Goal: Book appointment/travel/reservation

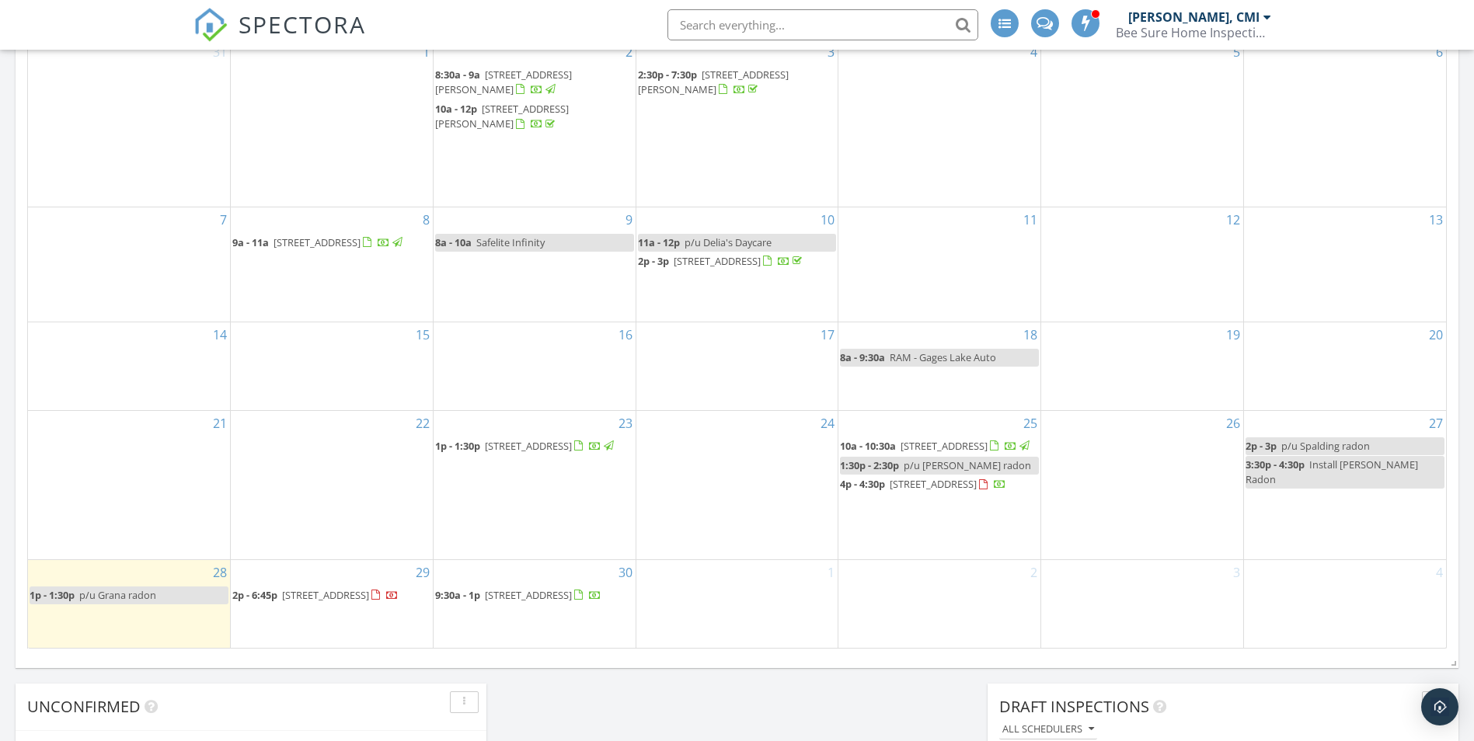
scroll to position [1088, 0]
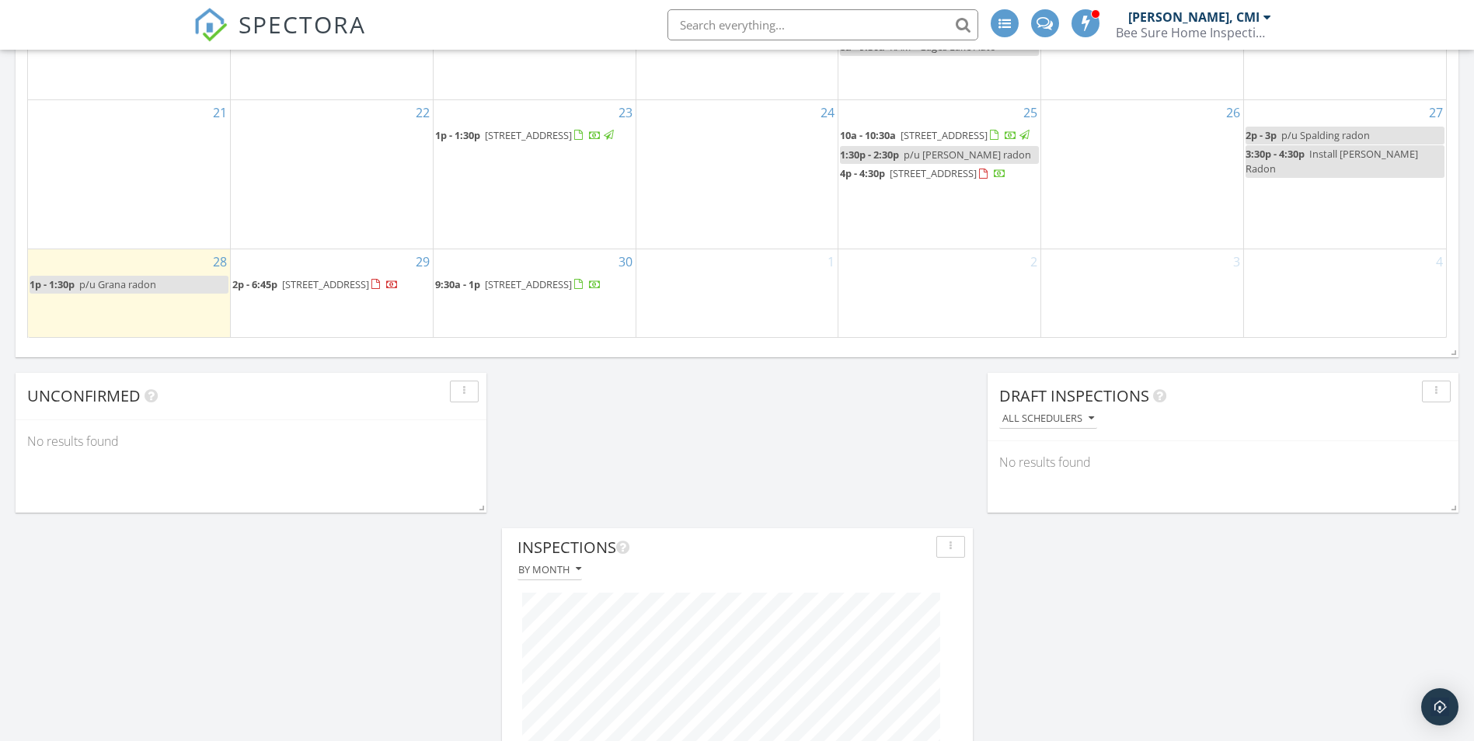
click at [518, 320] on div "30 9:30a - 1p 18500 W Aspen Ct, Grayslake 60030" at bounding box center [535, 293] width 202 height 88
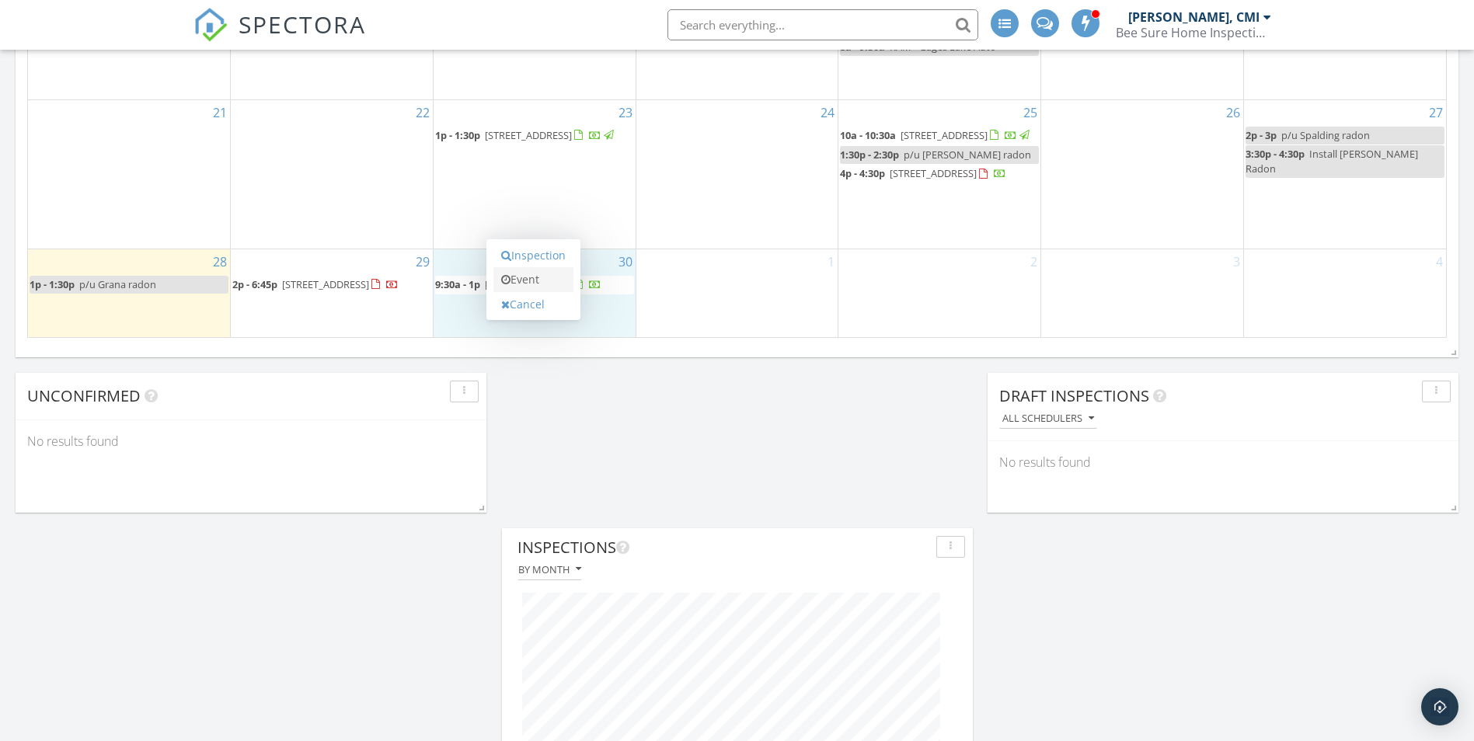
click at [527, 284] on link "Event" at bounding box center [534, 279] width 80 height 25
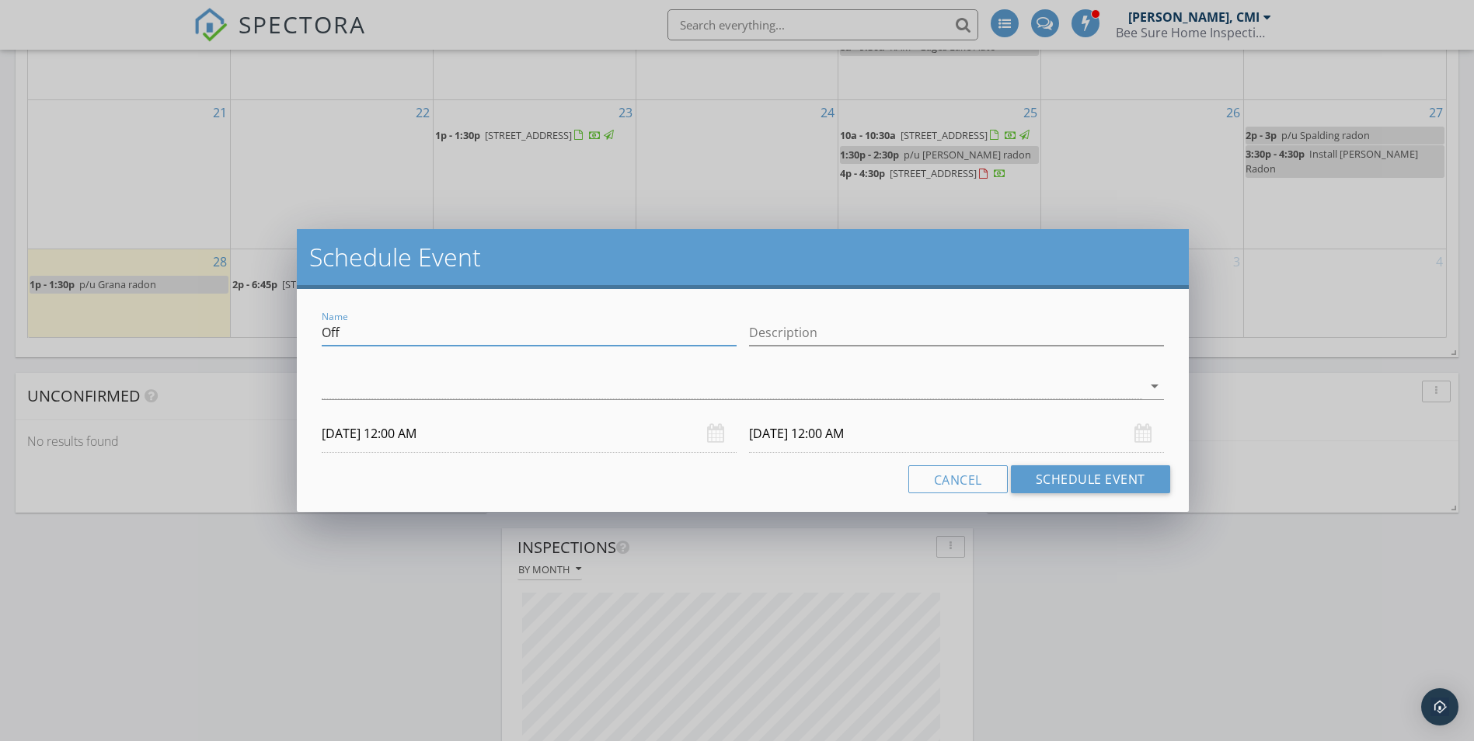
drag, startPoint x: 366, startPoint y: 330, endPoint x: 321, endPoint y: 335, distance: 45.4
click at [321, 335] on div "Name Off" at bounding box center [529, 335] width 427 height 54
type input "p/u Rodriguez Radon"
click at [366, 385] on div at bounding box center [732, 387] width 820 height 26
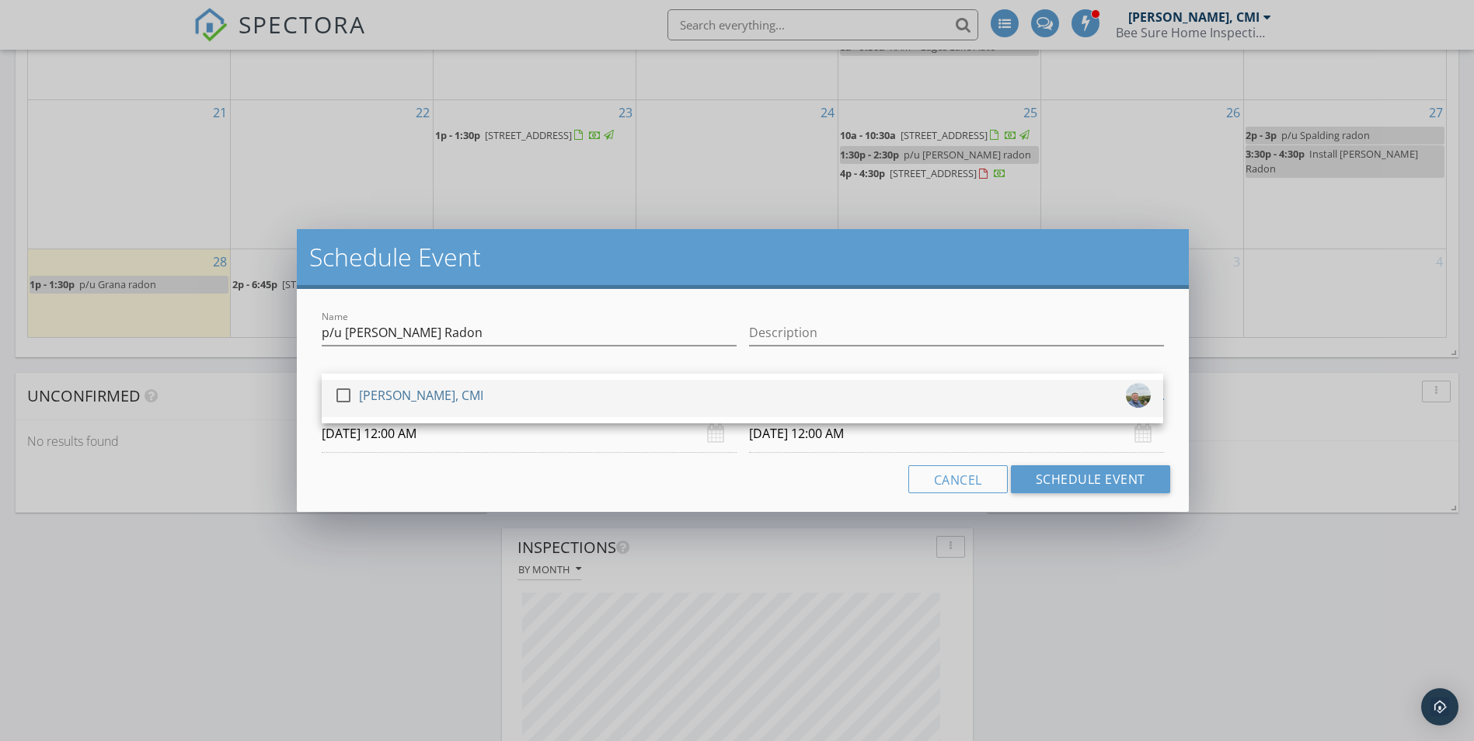
click at [344, 399] on div at bounding box center [343, 395] width 26 height 26
click at [424, 442] on input "09/30/2025 12:00 AM" at bounding box center [529, 434] width 415 height 38
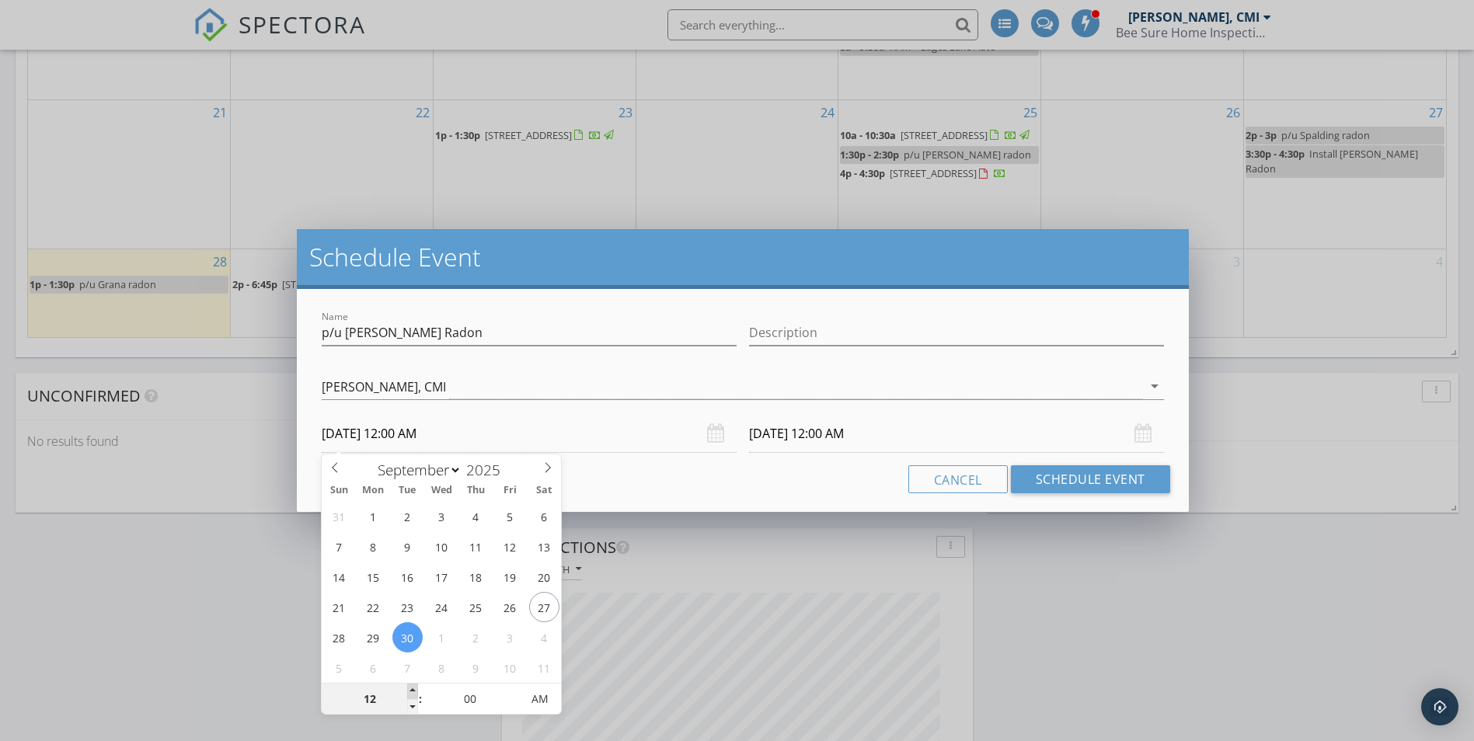
type input "01"
type input "09/30/2025 1:00 AM"
click at [410, 691] on span at bounding box center [412, 692] width 11 height 16
type input "02"
type input "09/30/2025 2:00 AM"
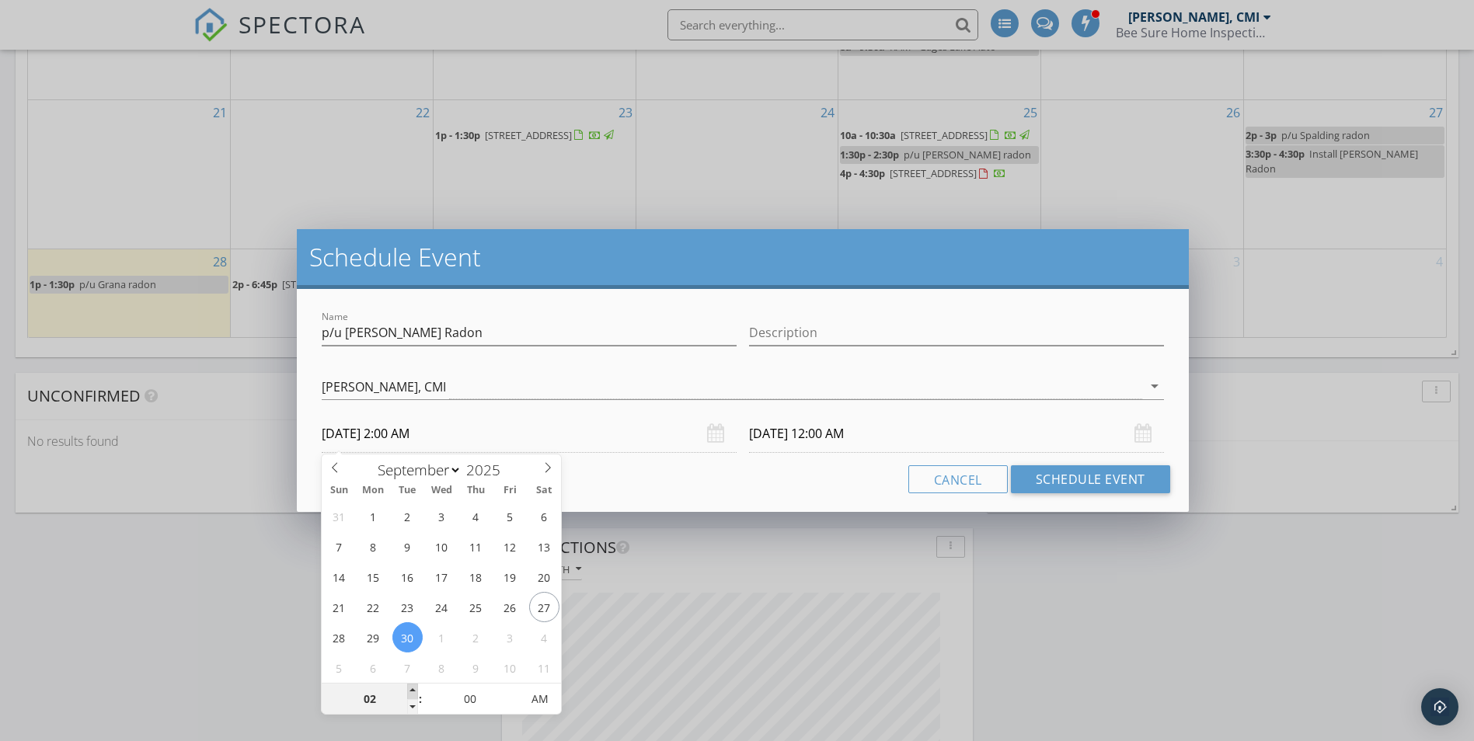
click at [410, 691] on span at bounding box center [412, 692] width 11 height 16
type input "03"
type input "09/30/2025 3:00 AM"
click at [410, 691] on span at bounding box center [412, 692] width 11 height 16
type input "10/01/2025 3:00 AM"
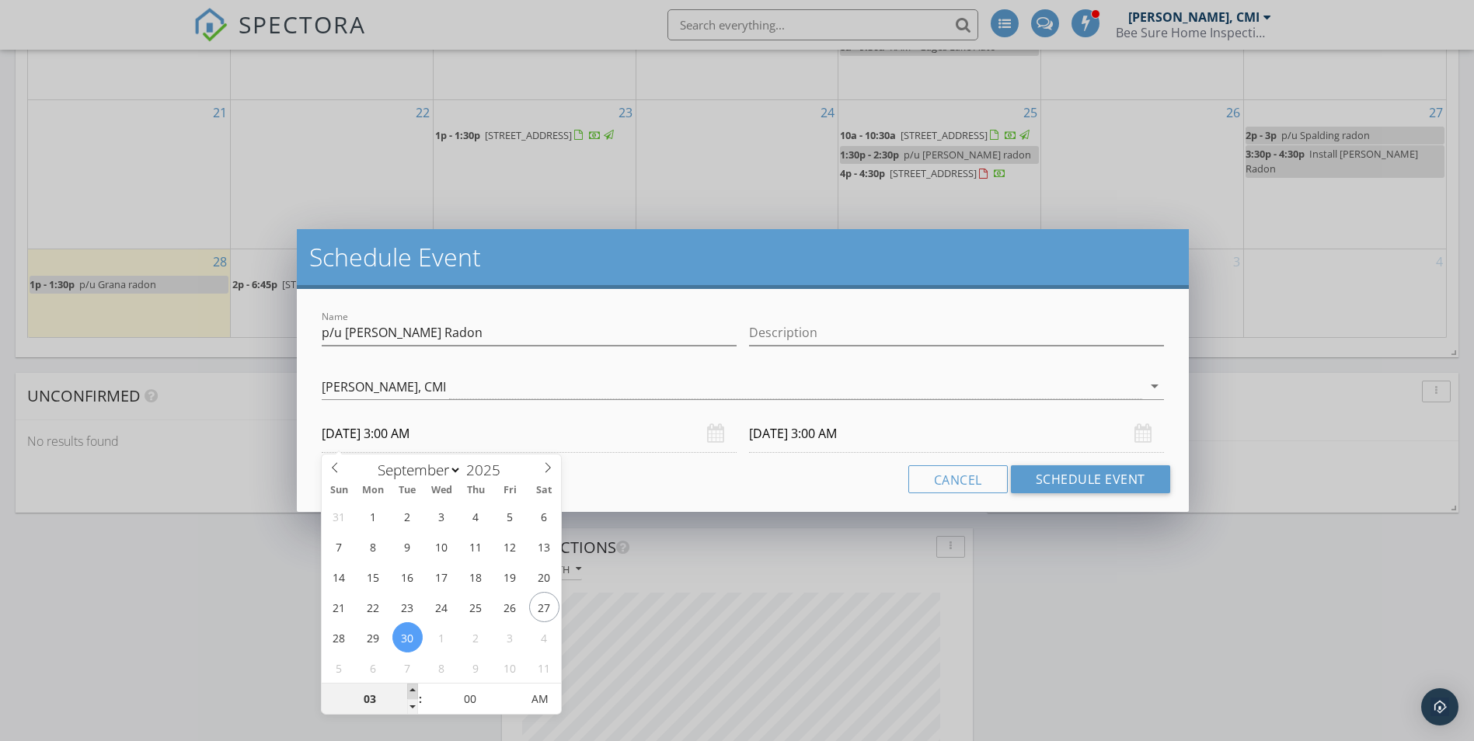
type input "04"
type input "09/30/2025 4:00 AM"
click at [410, 689] on span at bounding box center [412, 692] width 11 height 16
type input "05"
type input "09/30/2025 5:00 AM"
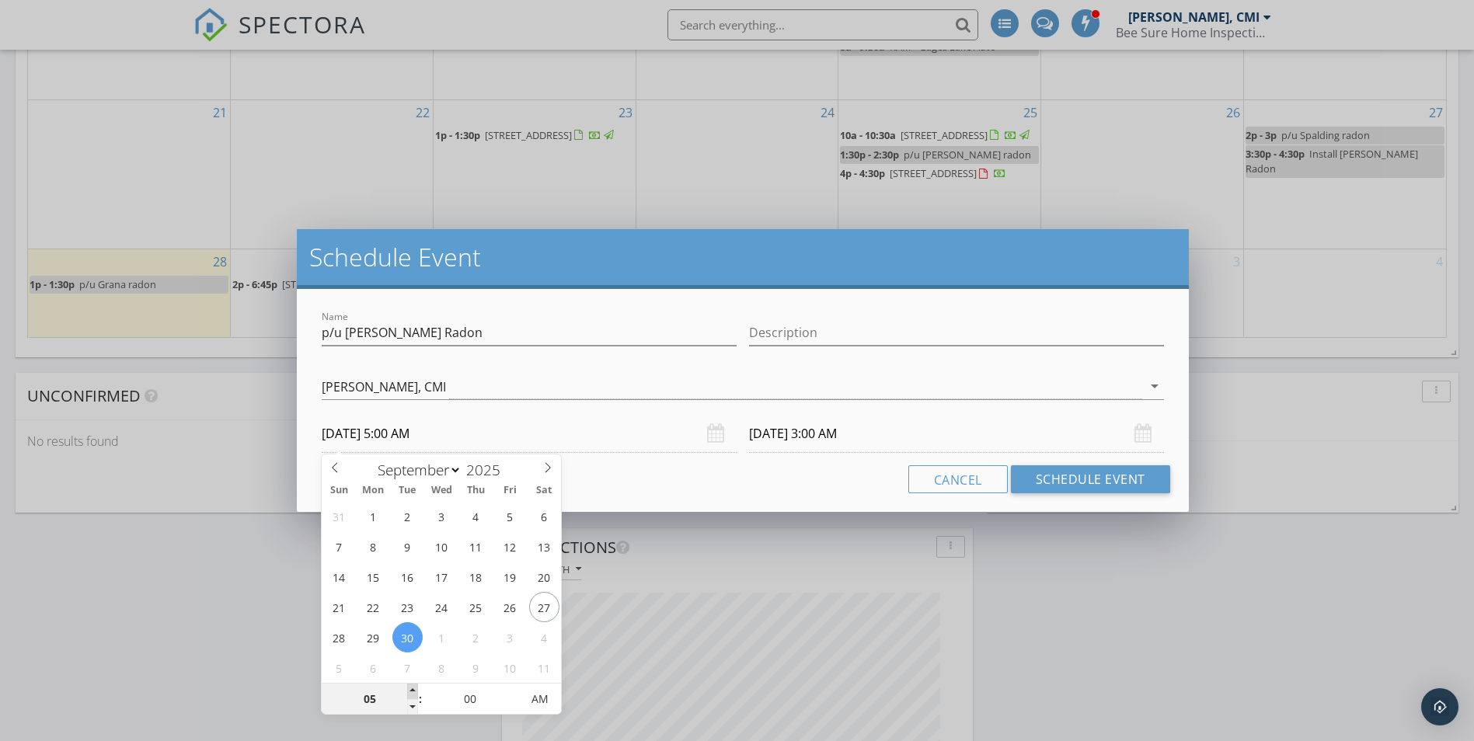
click at [410, 689] on span at bounding box center [412, 692] width 11 height 16
type input "06"
type input "09/30/2025 6:00 AM"
click at [412, 689] on span at bounding box center [412, 692] width 11 height 16
type input "07"
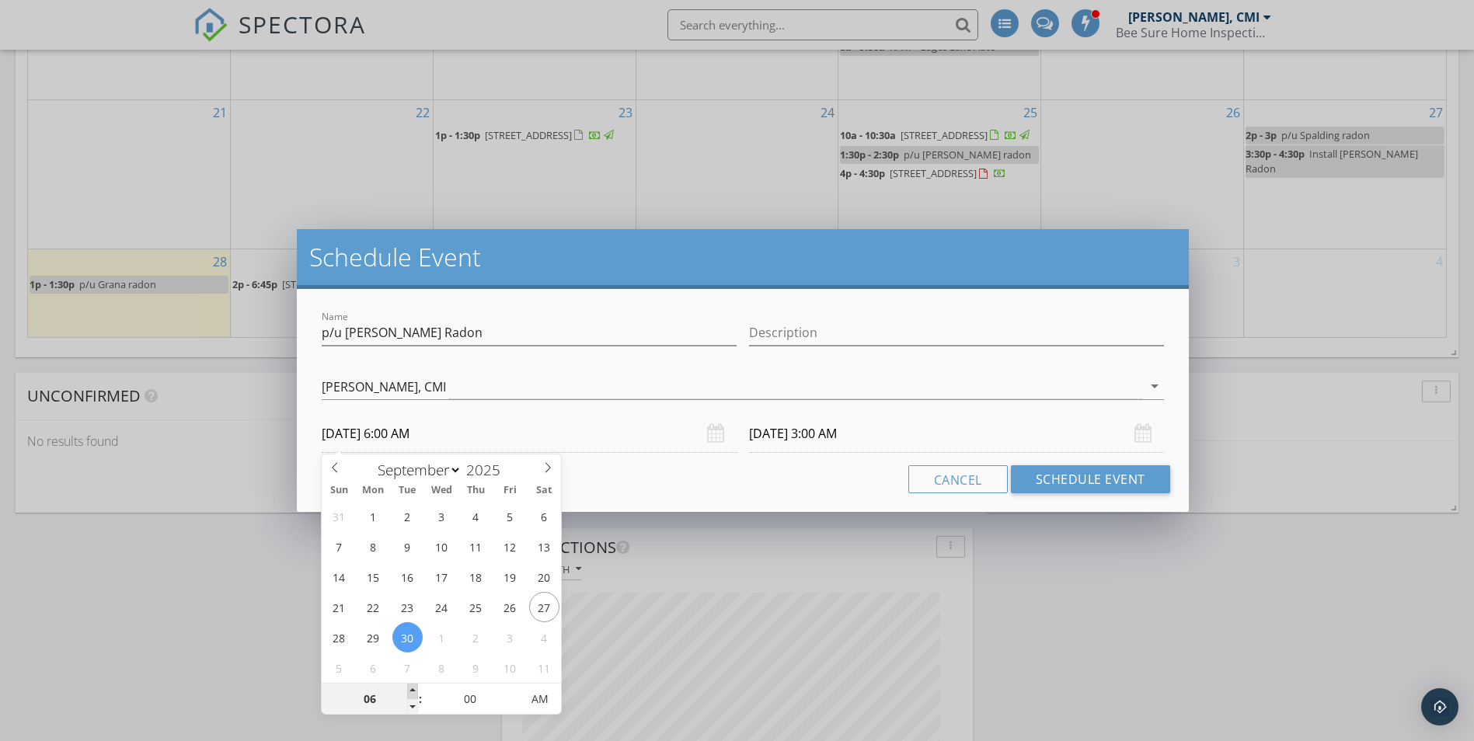
type input "09/30/2025 7:00 AM"
click at [412, 689] on span at bounding box center [412, 692] width 11 height 16
type input "08"
type input "09/30/2025 8:00 AM"
click at [412, 689] on span at bounding box center [412, 692] width 11 height 16
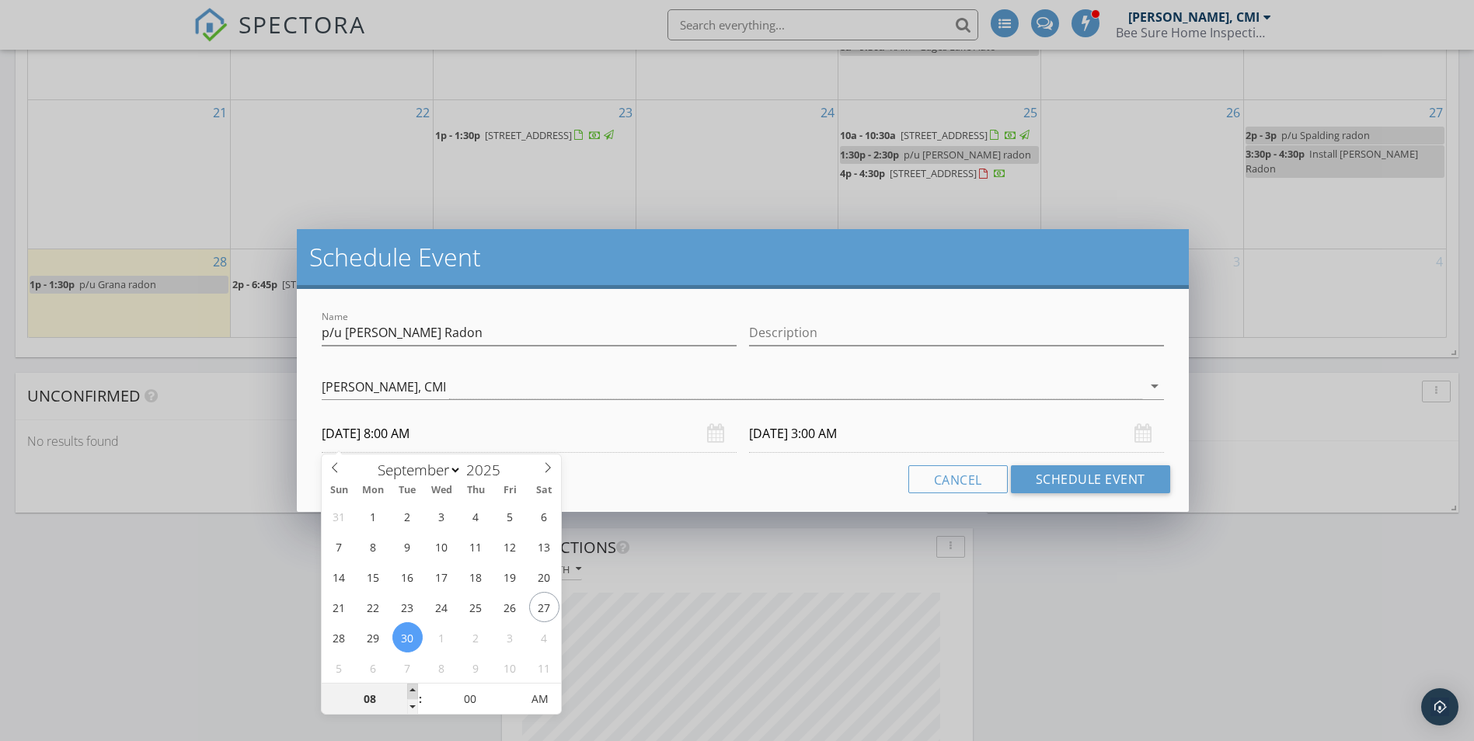
type input "10/01/2025 8:00 AM"
type input "09"
type input "09/30/2025 9:00 AM"
click at [413, 689] on span at bounding box center [412, 692] width 11 height 16
type input "10/01/2025 9:00 AM"
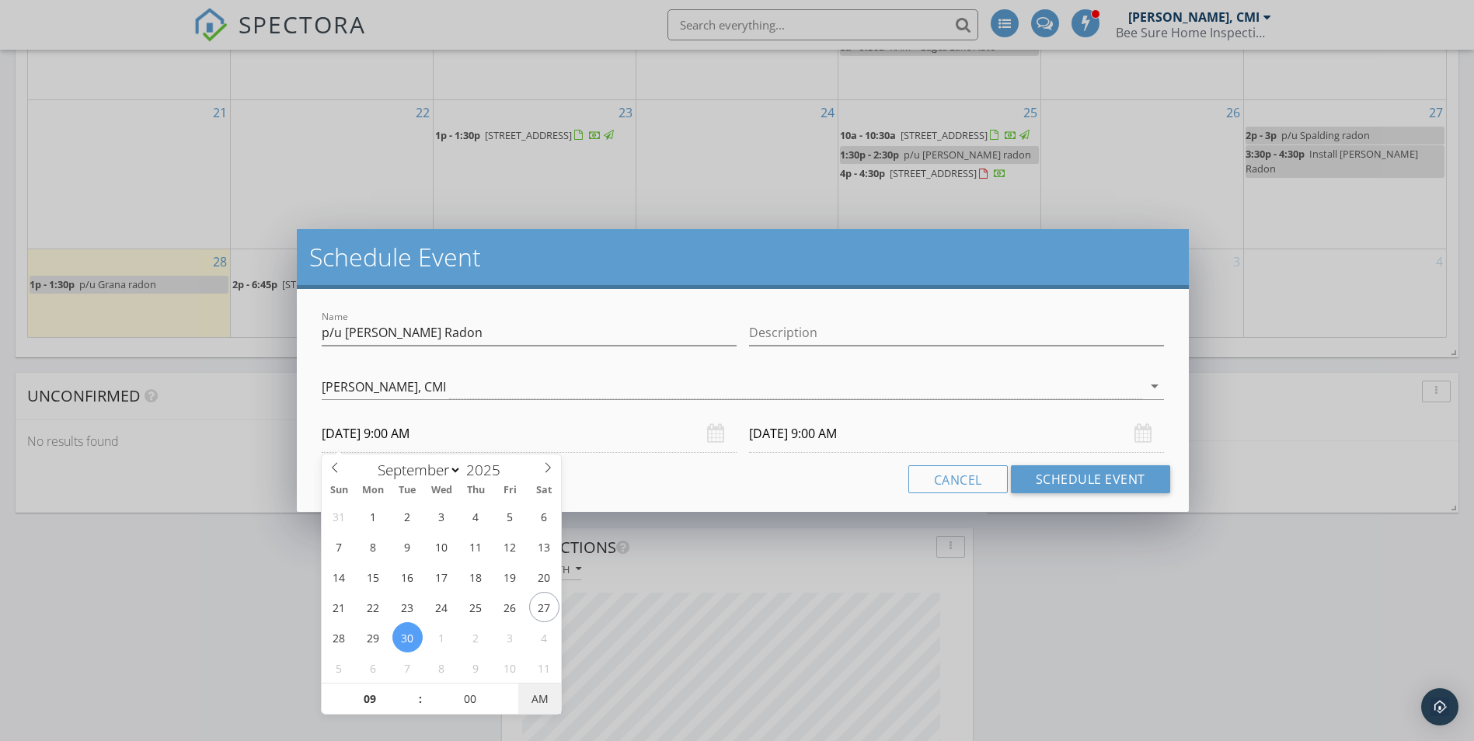
type input "09/30/2025 9:00 PM"
type input "10/01/2025 9:00 PM"
click at [544, 700] on span "AM" at bounding box center [539, 699] width 43 height 31
type input "09/30/2025 9:00 AM"
click at [533, 709] on span "PM" at bounding box center [539, 699] width 43 height 31
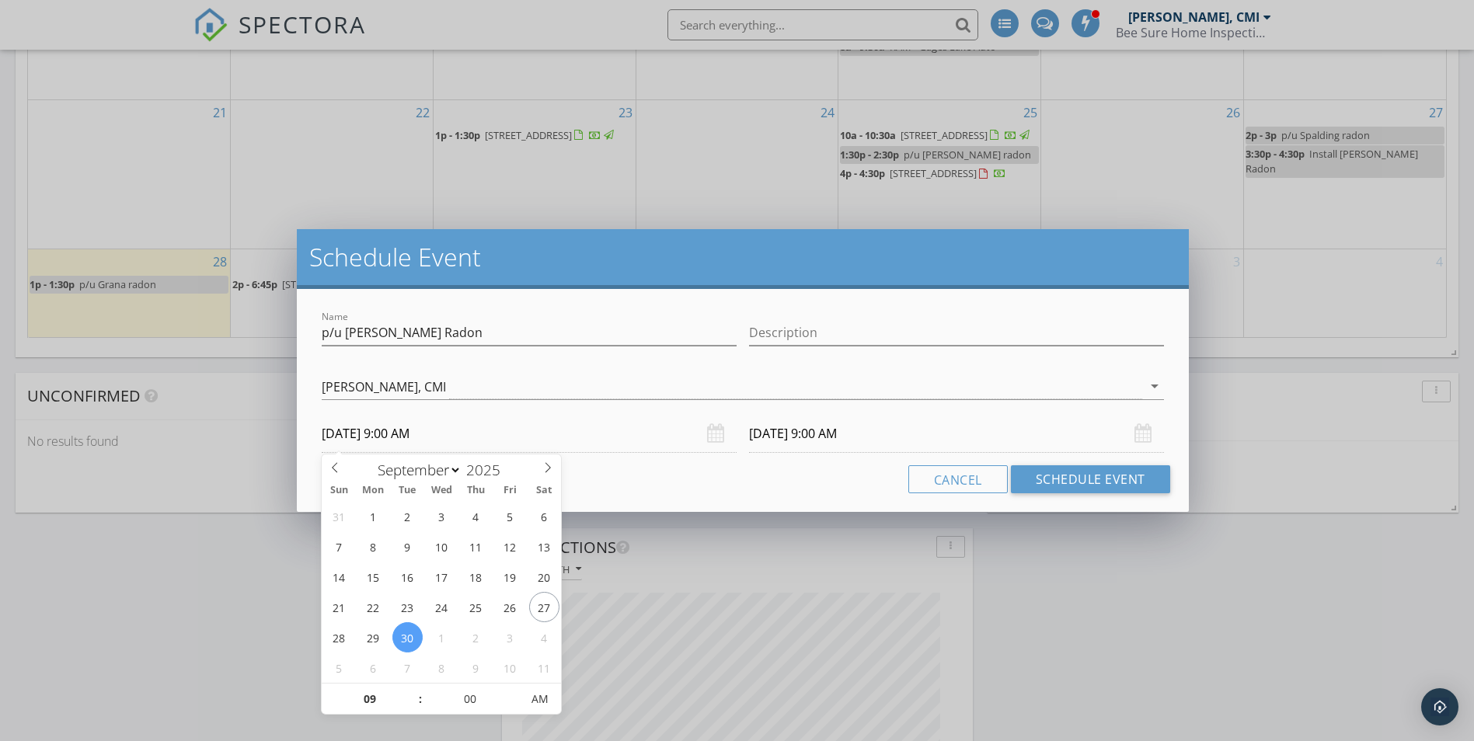
click at [773, 437] on input "10/01/2025 9:00 AM" at bounding box center [956, 434] width 415 height 38
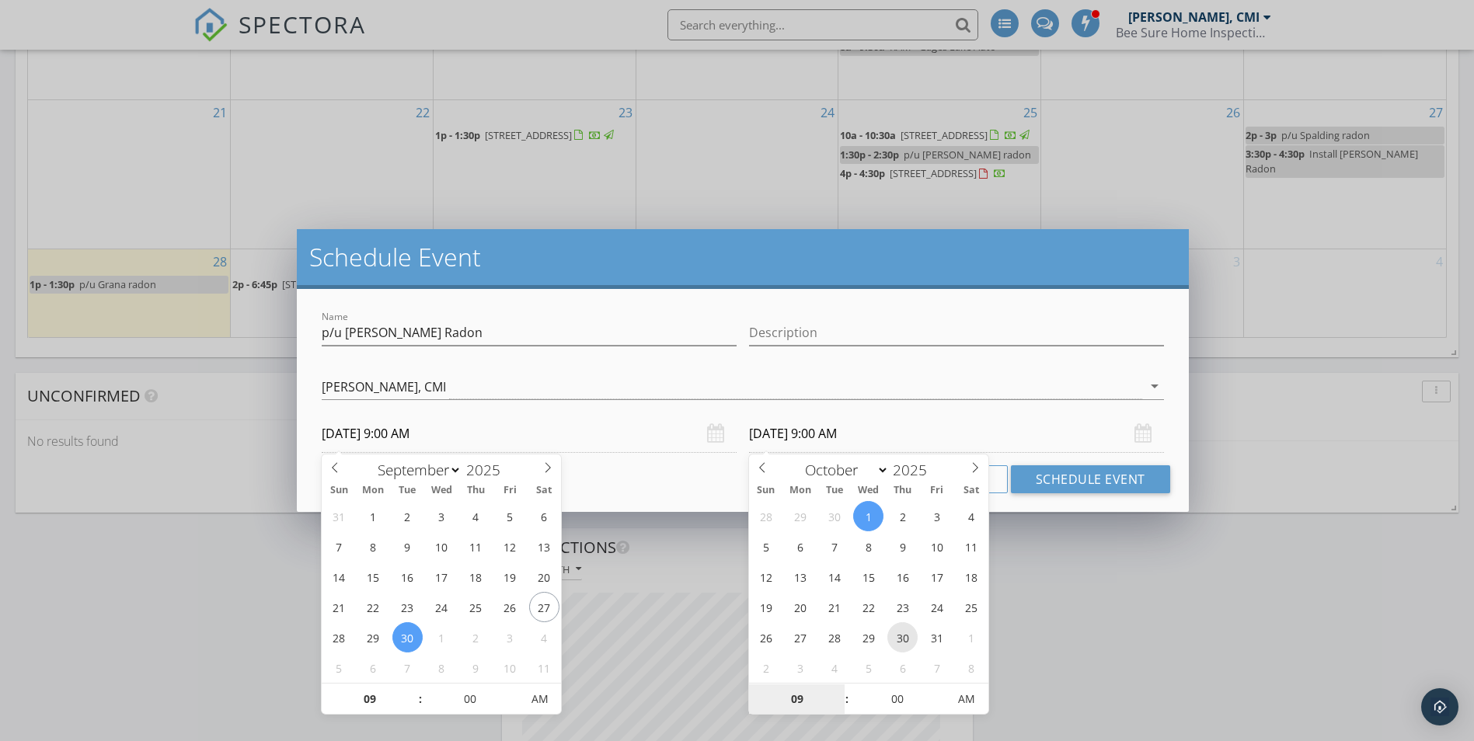
type input "10/30/2025 9:00 AM"
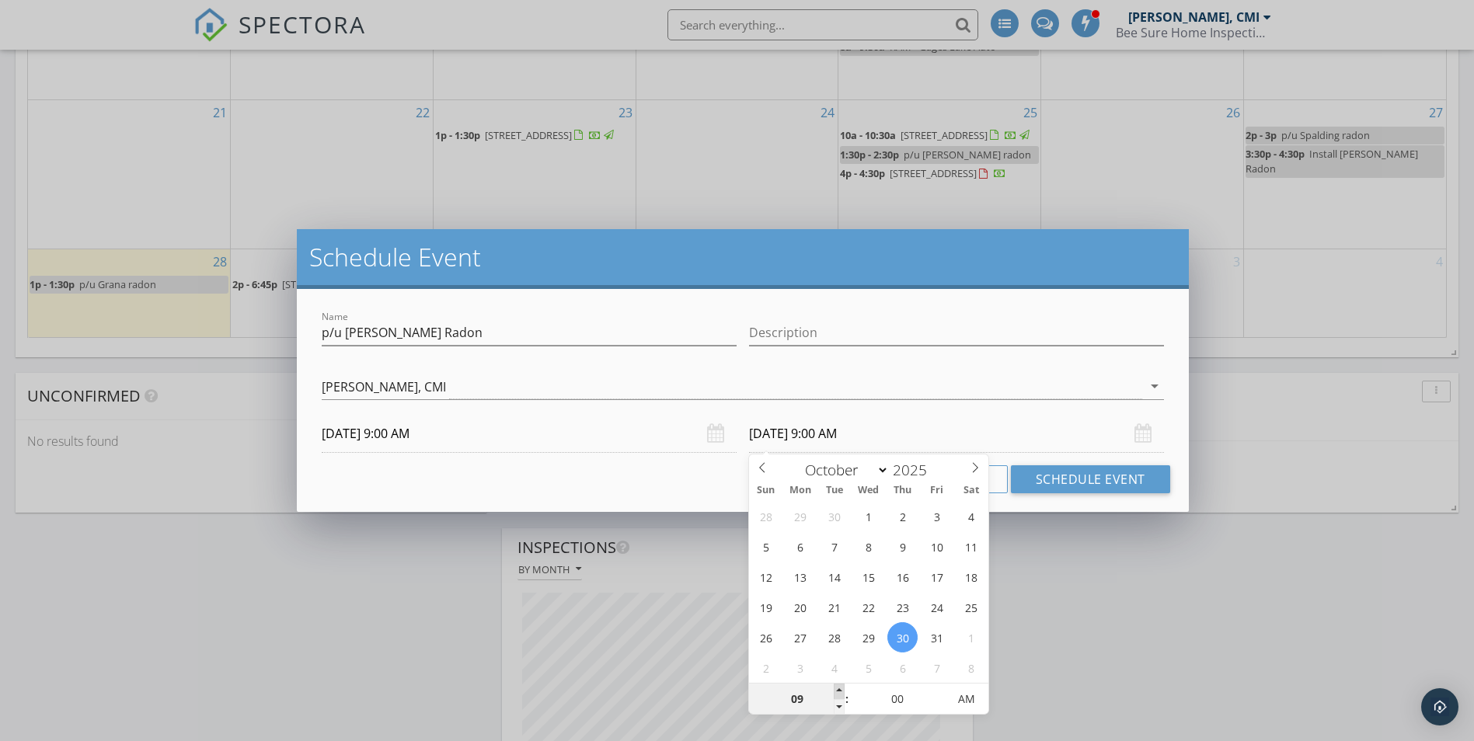
type input "10"
type input "10/30/2025 10:00 AM"
click at [838, 686] on span at bounding box center [839, 692] width 11 height 16
type input "11"
type input "10/30/2025 11:00 AM"
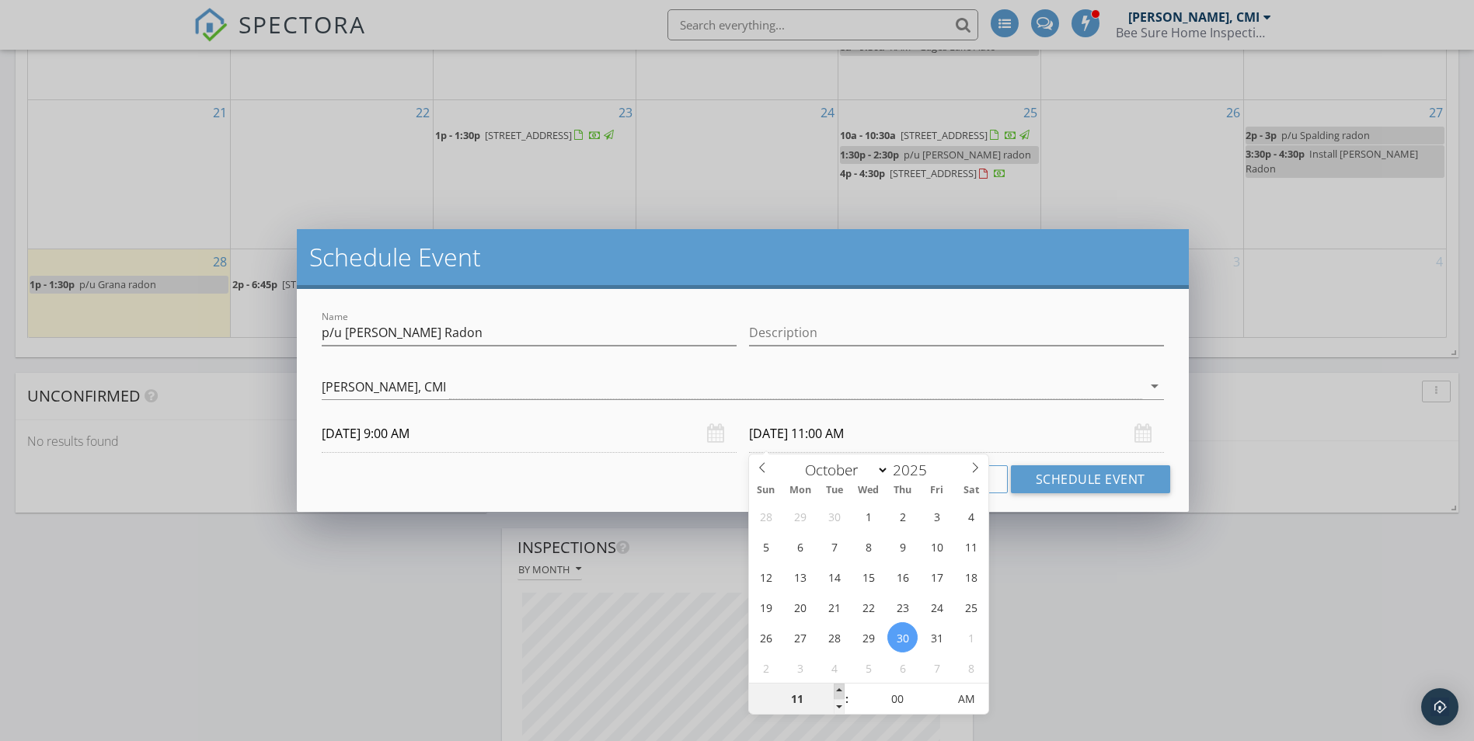
click at [838, 686] on span at bounding box center [839, 692] width 11 height 16
type input "10"
type input "10/30/2025 10:00 AM"
click at [839, 708] on span at bounding box center [839, 708] width 11 height 16
type input "09"
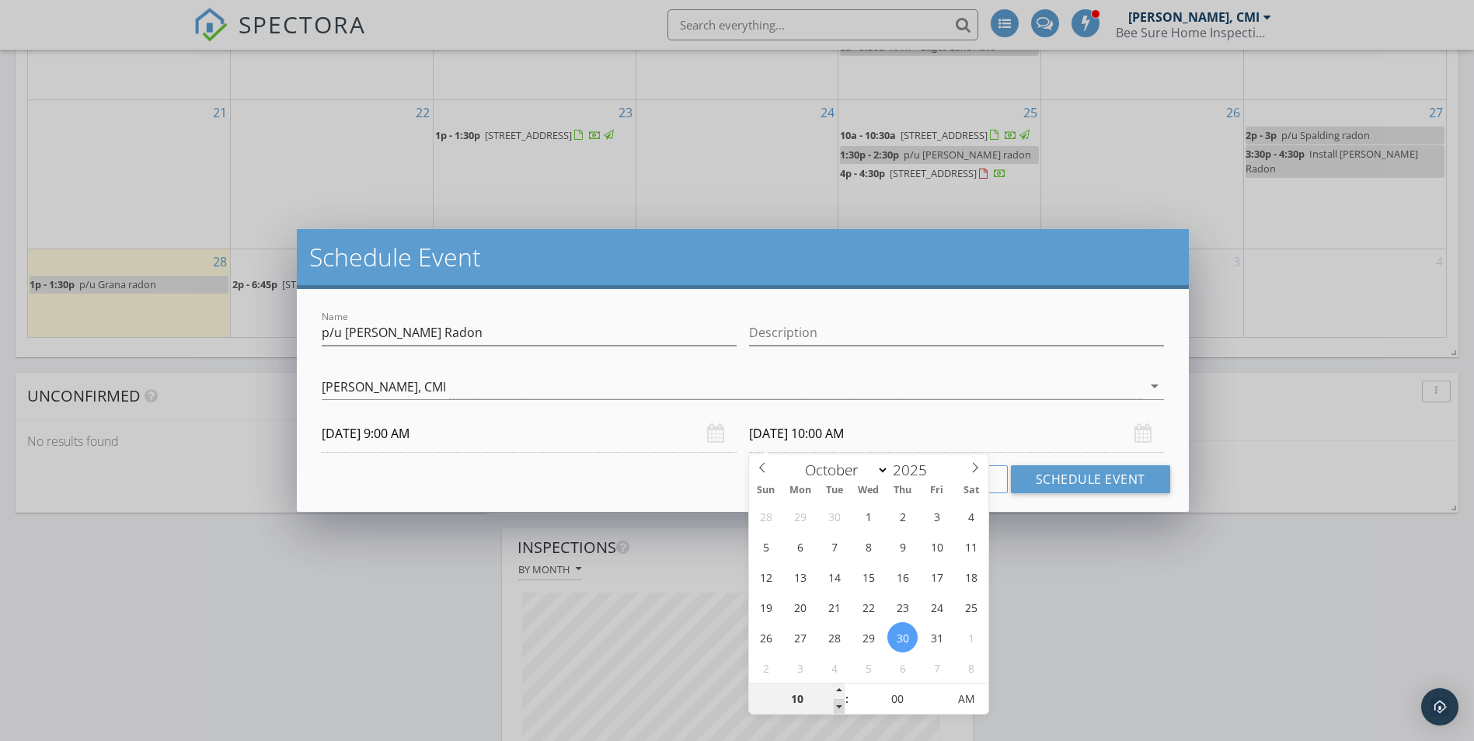
type input "10/30/2025 9:00 AM"
click at [839, 708] on span at bounding box center [839, 708] width 11 height 16
type input "08"
type input "10/30/2025 8:00 AM"
click at [839, 708] on span at bounding box center [839, 708] width 11 height 16
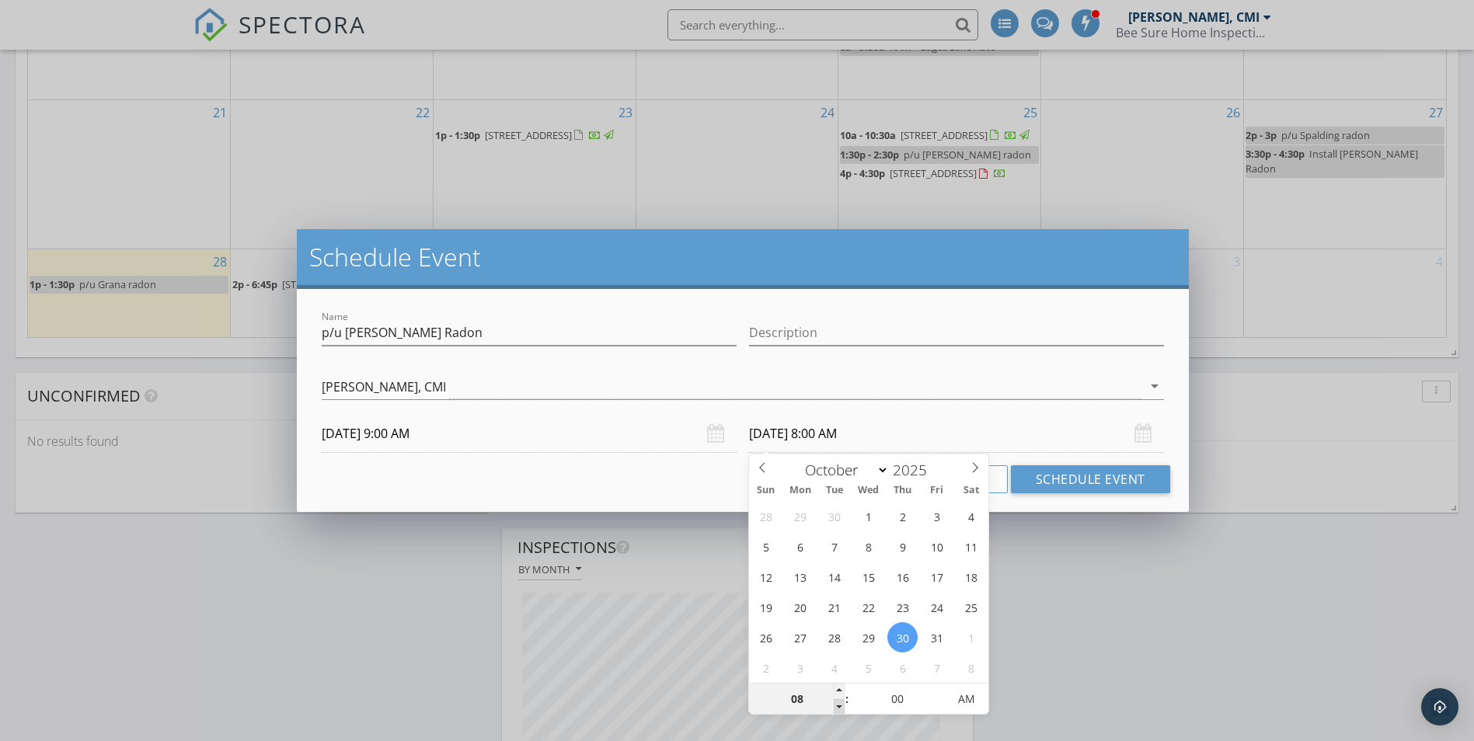
type input "07"
type input "10/30/2025 7:00 AM"
click at [839, 708] on span at bounding box center [839, 708] width 11 height 16
type input "06"
type input "10/30/2025 6:00 AM"
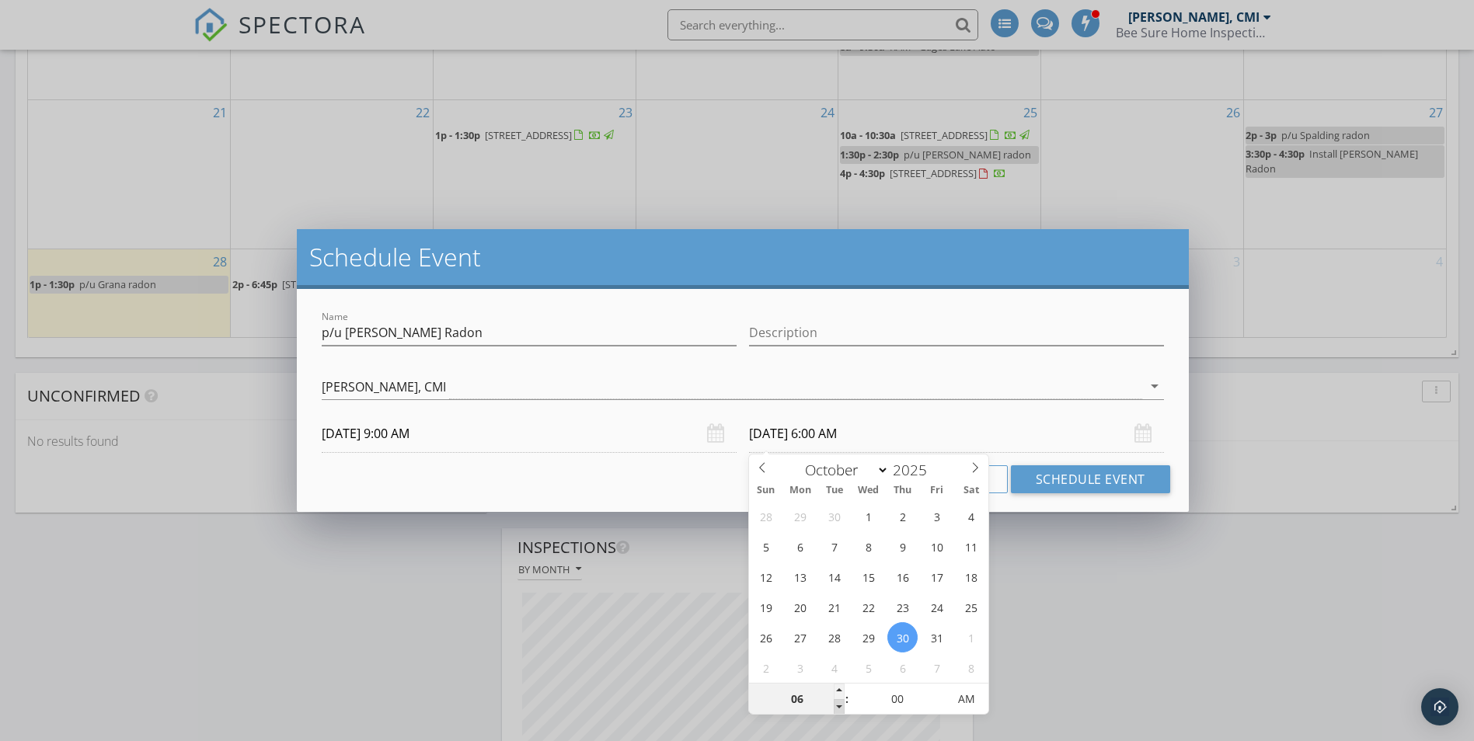
click at [839, 708] on span at bounding box center [839, 708] width 11 height 16
type input "05"
type input "10/30/2025 5:00 AM"
click at [839, 708] on span at bounding box center [839, 708] width 11 height 16
type input "04"
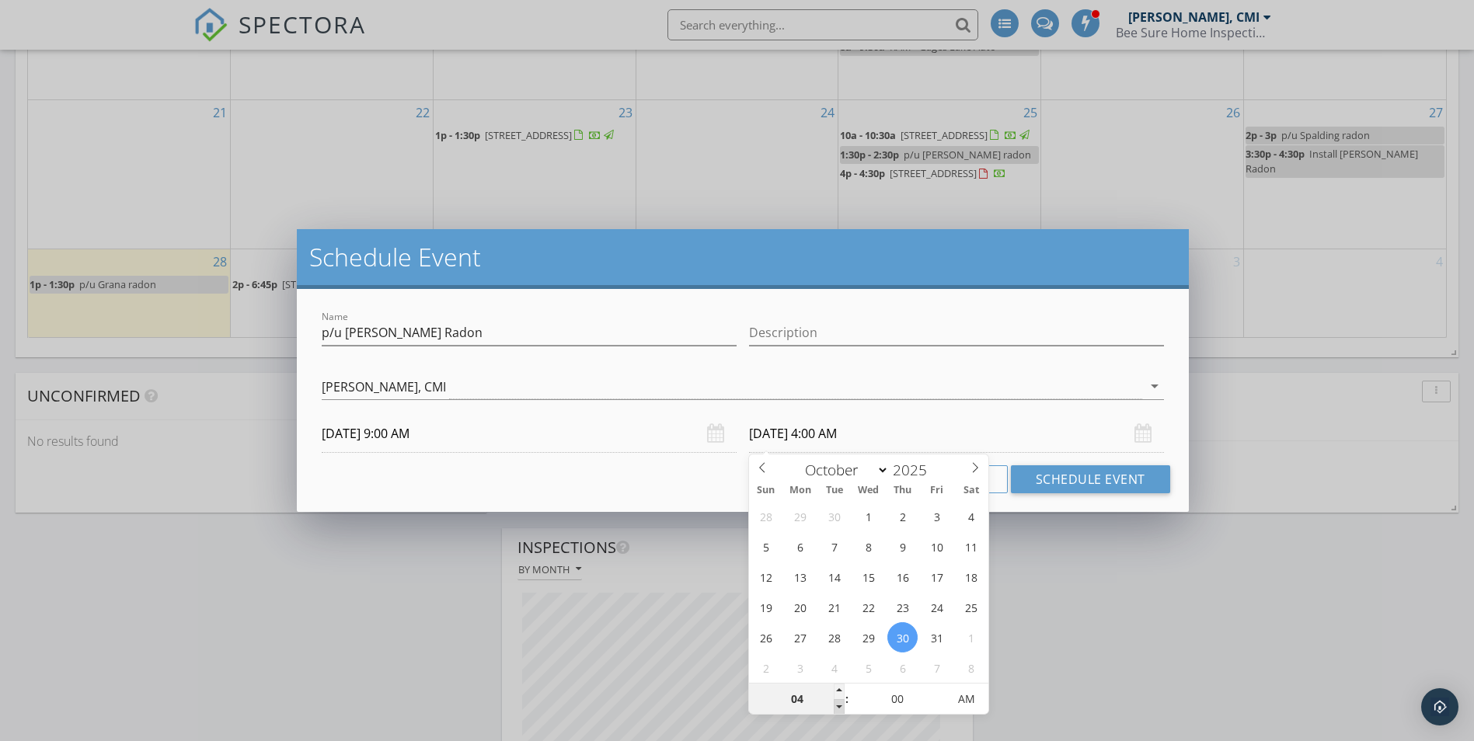
click at [839, 708] on span at bounding box center [839, 708] width 11 height 16
type input "10/30/2025 4:00 PM"
click at [963, 700] on span "AM" at bounding box center [966, 699] width 43 height 31
click at [1055, 472] on button "Schedule Event" at bounding box center [1090, 480] width 159 height 28
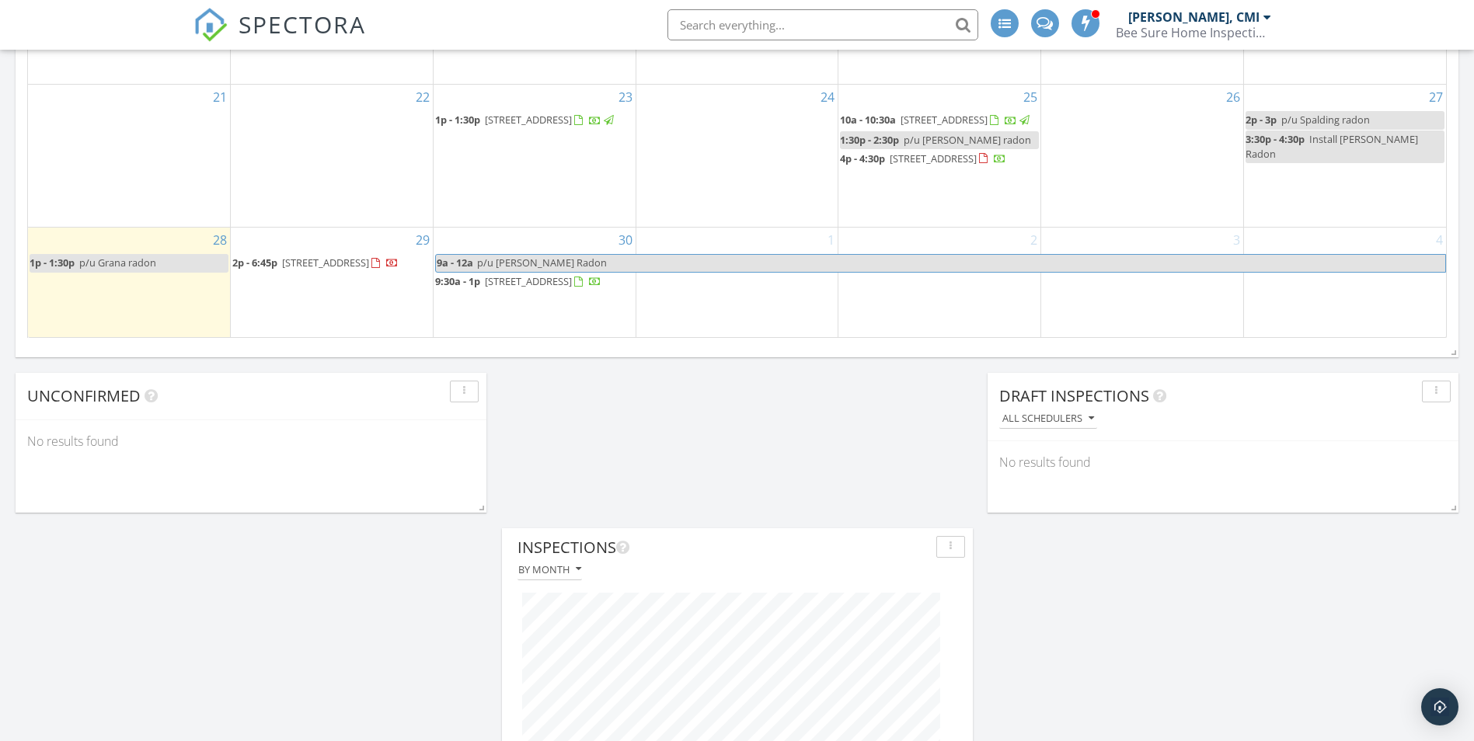
click at [515, 256] on span "p/u Rodriguez Radon" at bounding box center [542, 263] width 130 height 14
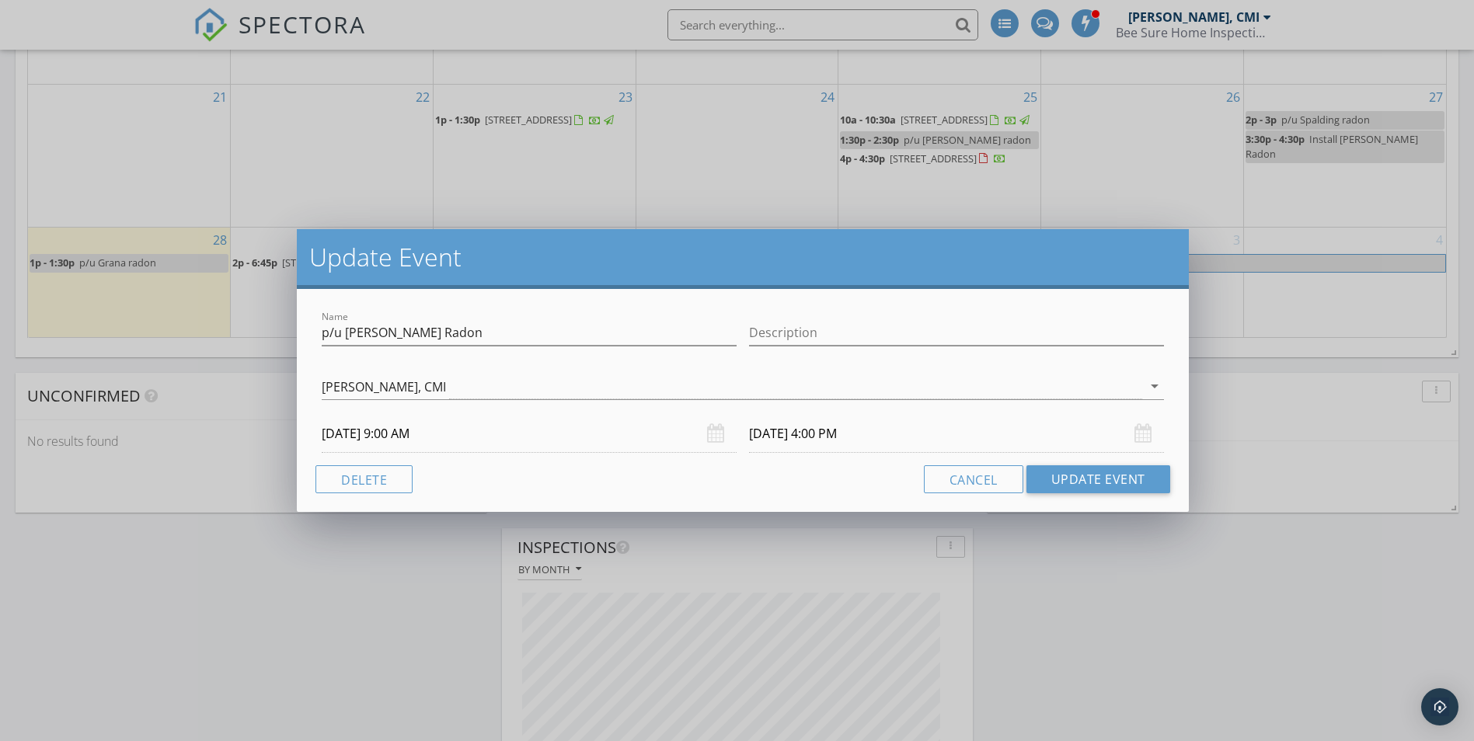
click at [781, 440] on input "10/30/2025 4:00 PM" at bounding box center [956, 434] width 415 height 38
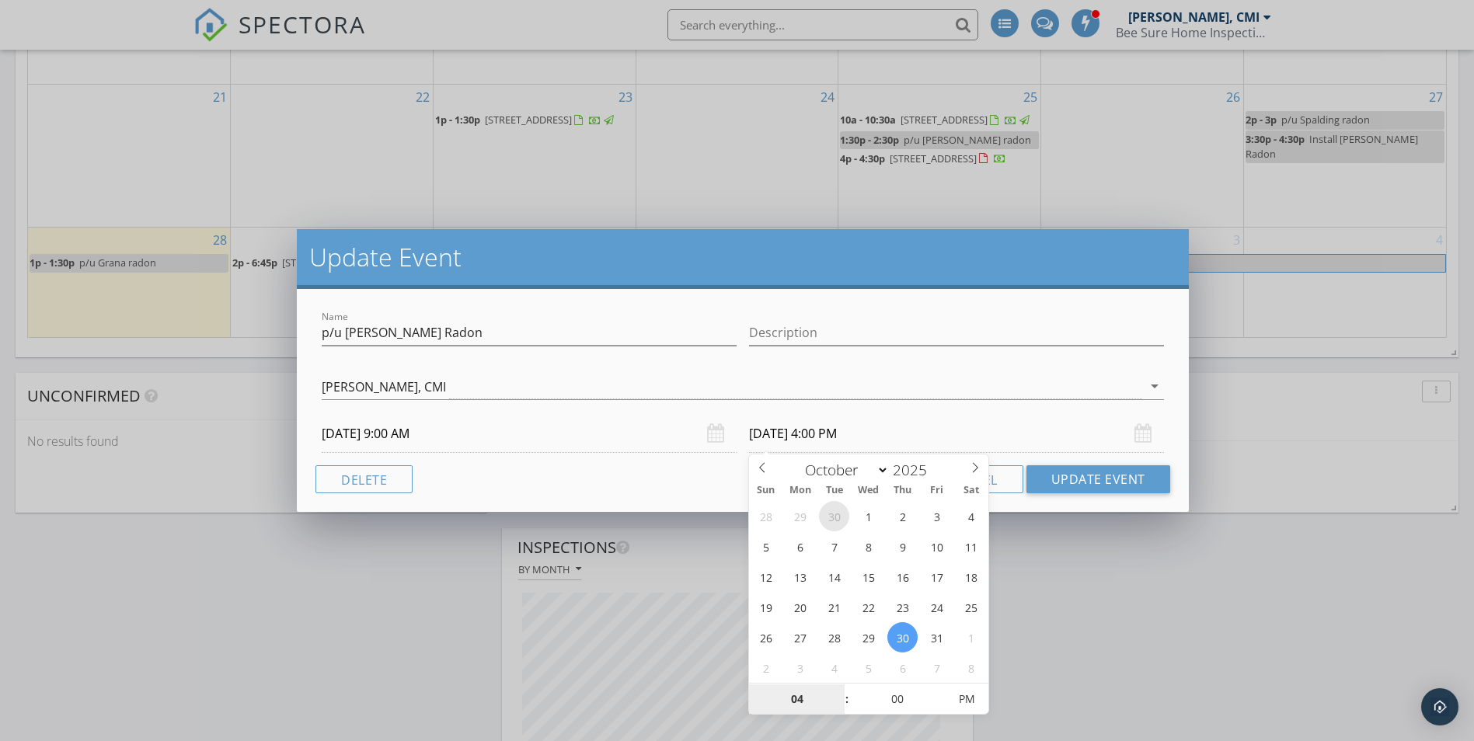
select select "8"
type input "09/30/2025 4:00 PM"
click at [1082, 480] on button "Update Event" at bounding box center [1099, 480] width 144 height 28
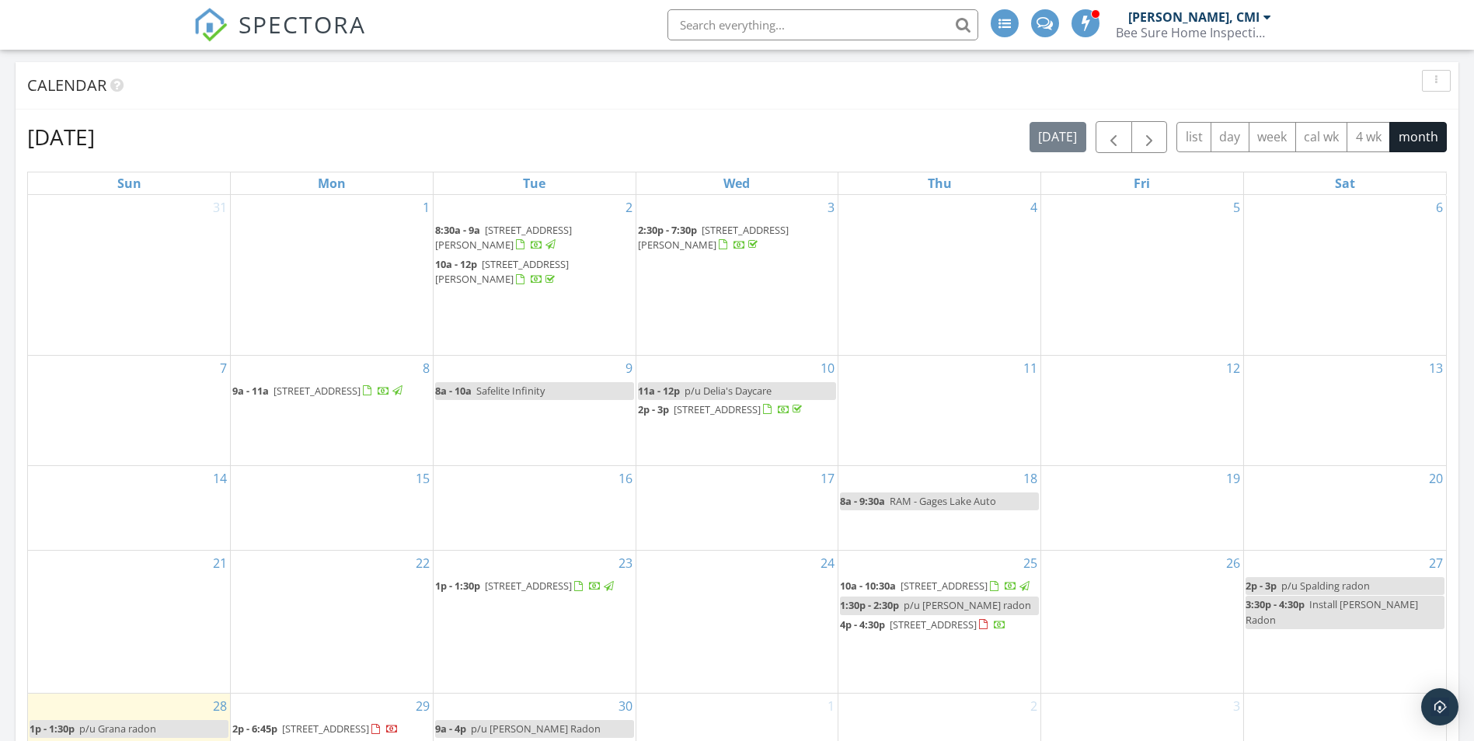
scroll to position [0, 0]
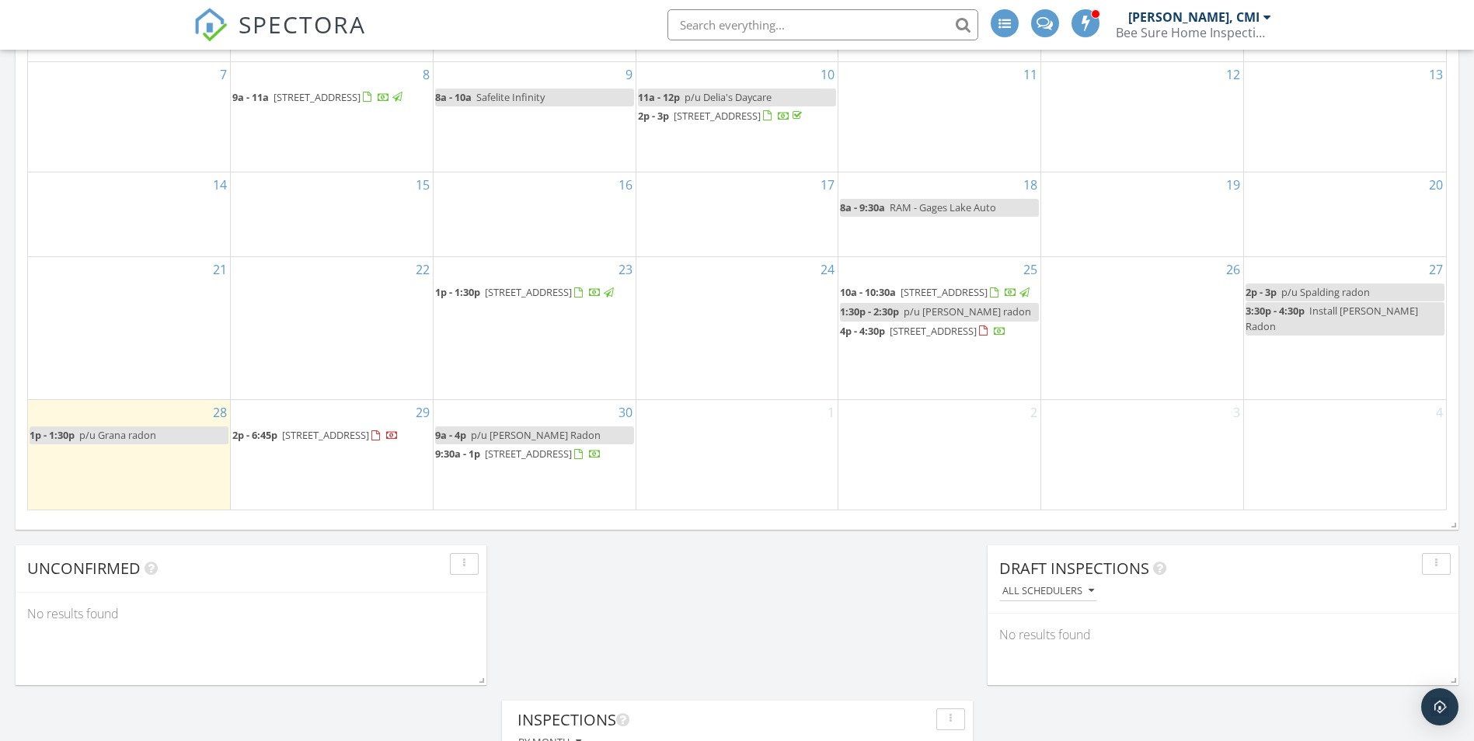
scroll to position [933, 0]
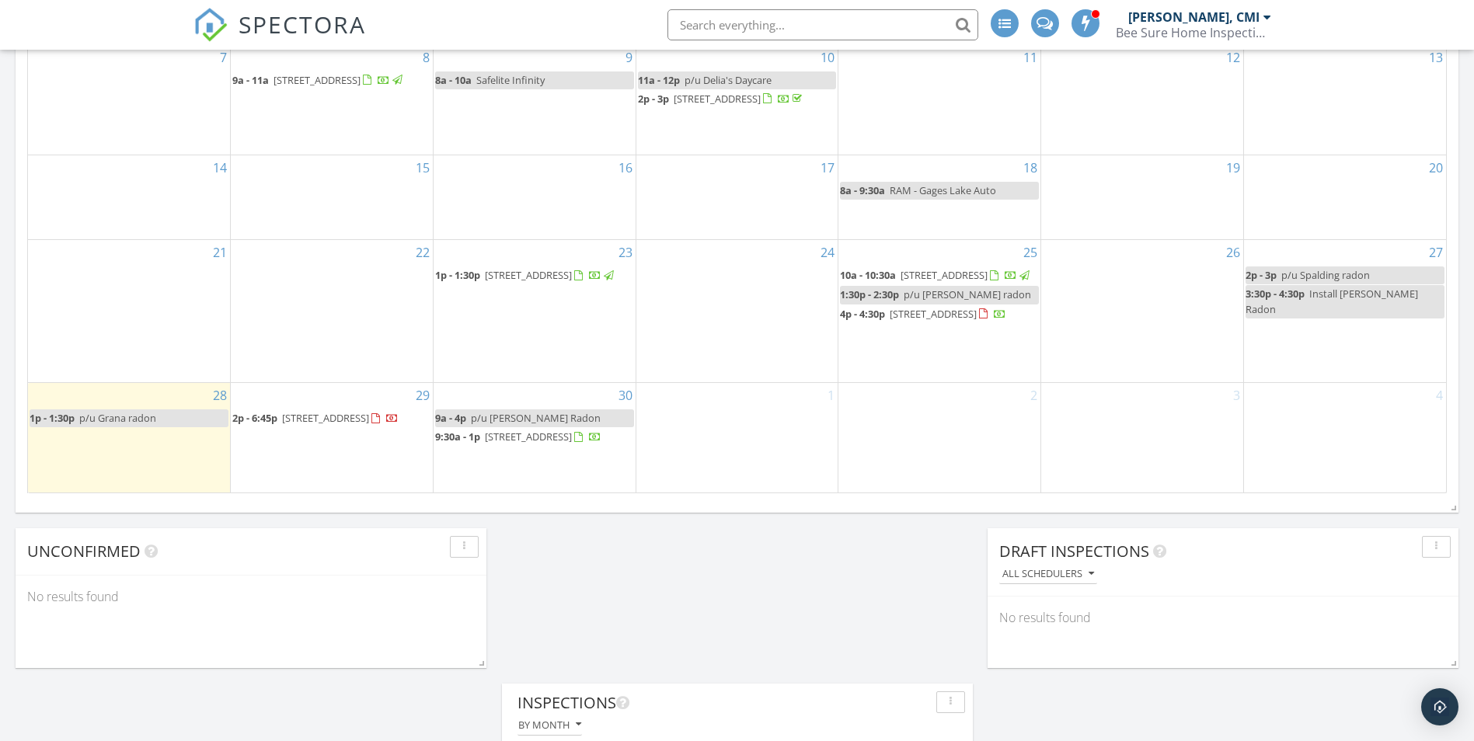
click at [354, 413] on span "30408 N Oak Grove Ave, Libertyville 60048" at bounding box center [325, 418] width 87 height 14
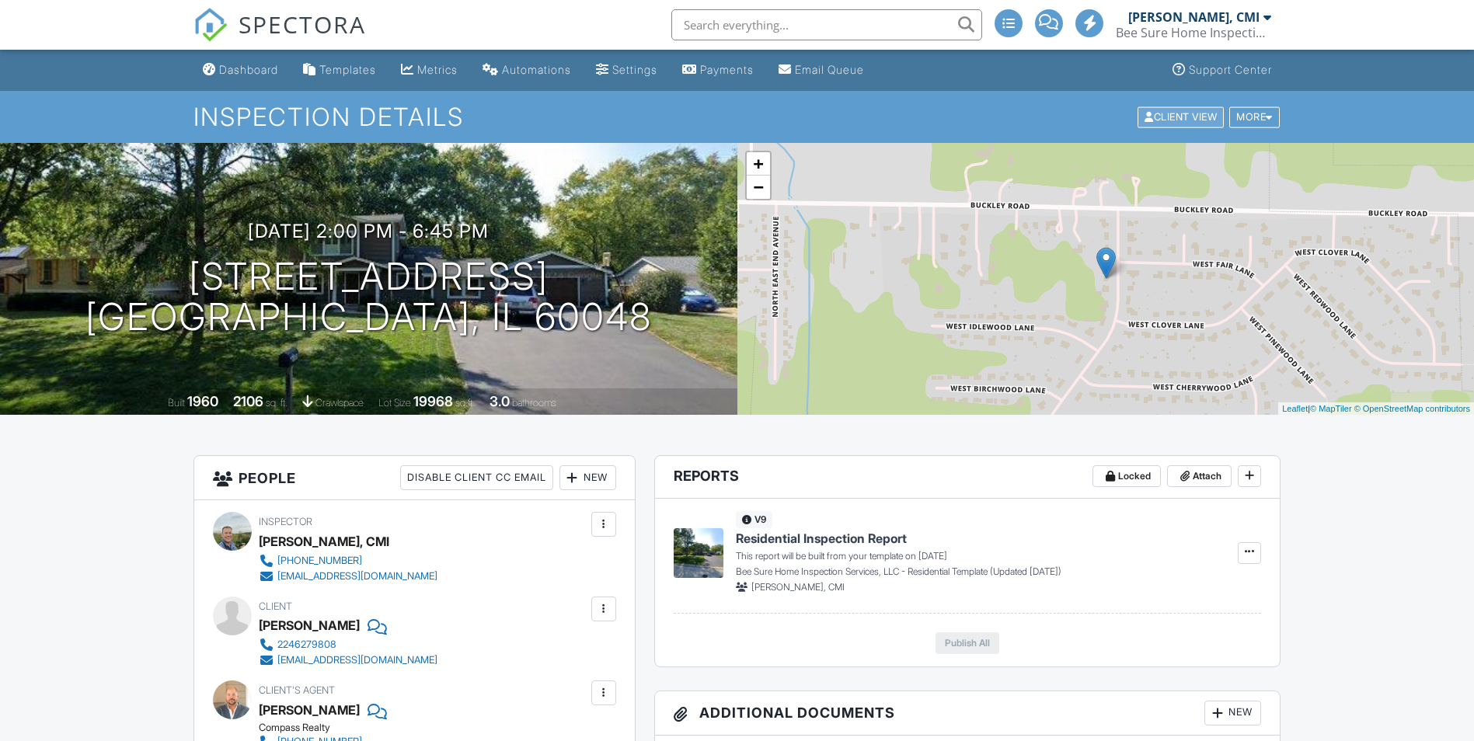
click at [1179, 114] on div "Client View" at bounding box center [1181, 116] width 86 height 21
click at [252, 64] on div "Dashboard" at bounding box center [248, 69] width 59 height 13
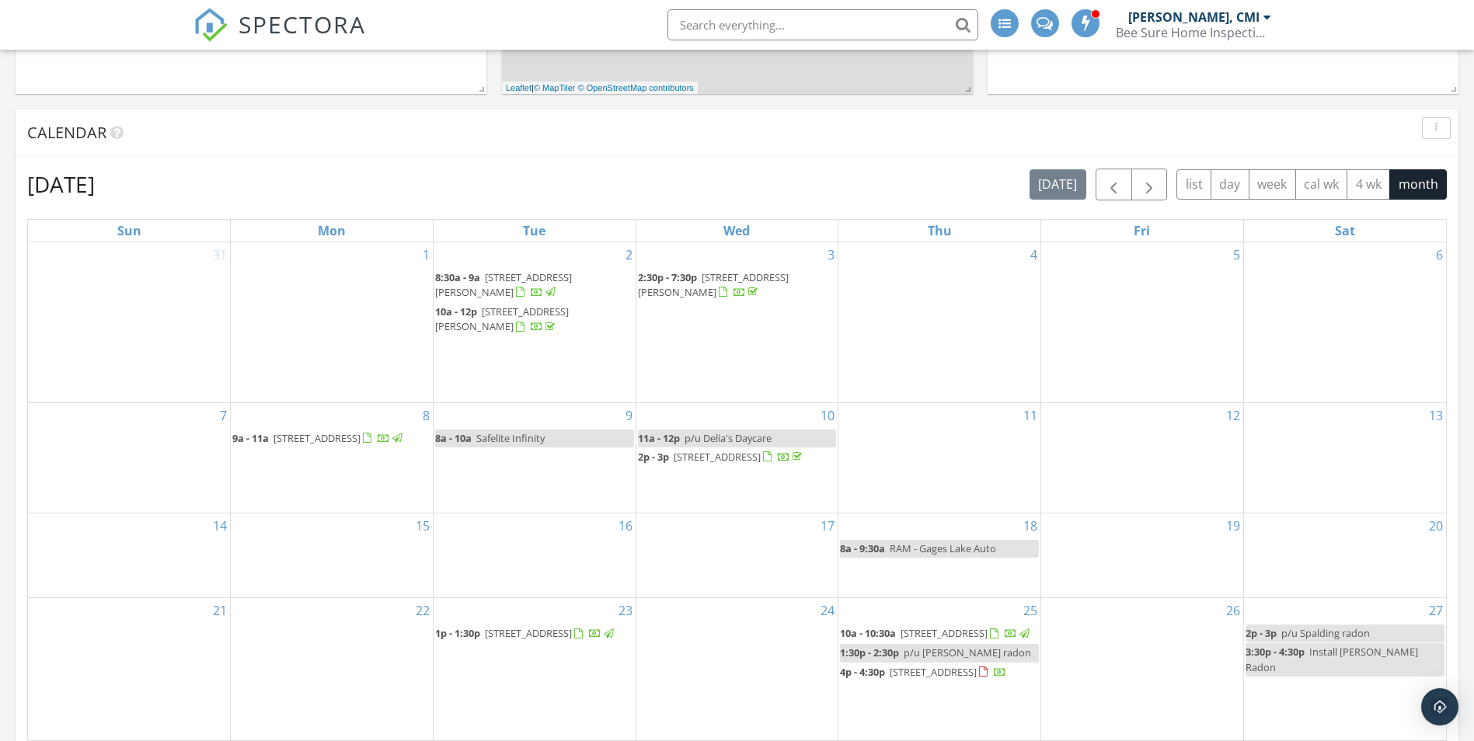
scroll to position [855, 0]
